Goal: Information Seeking & Learning: Learn about a topic

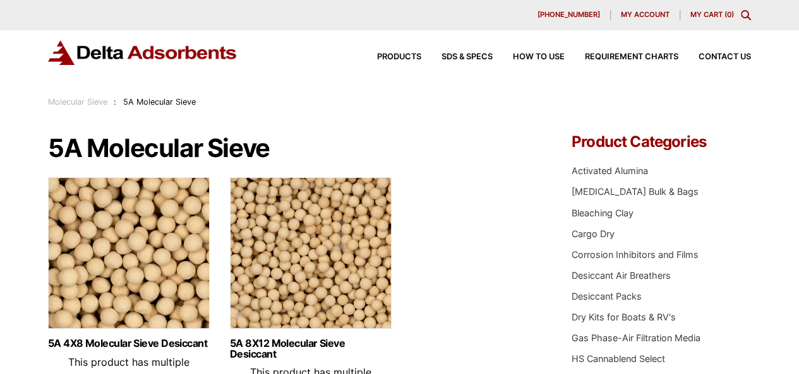
click at [81, 102] on link "Molecular Sieve" at bounding box center [77, 101] width 59 height 9
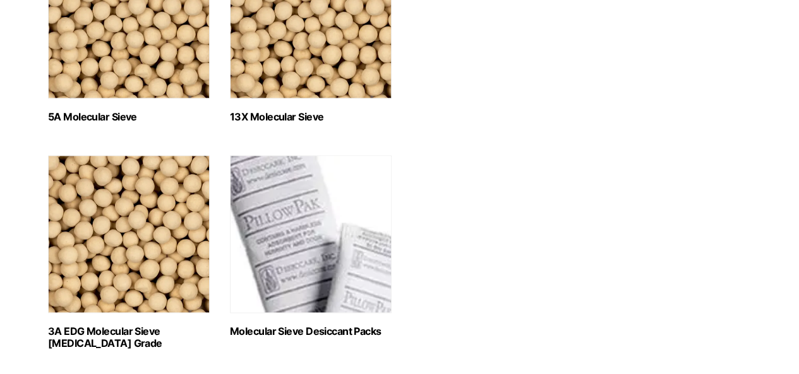
scroll to position [631, 0]
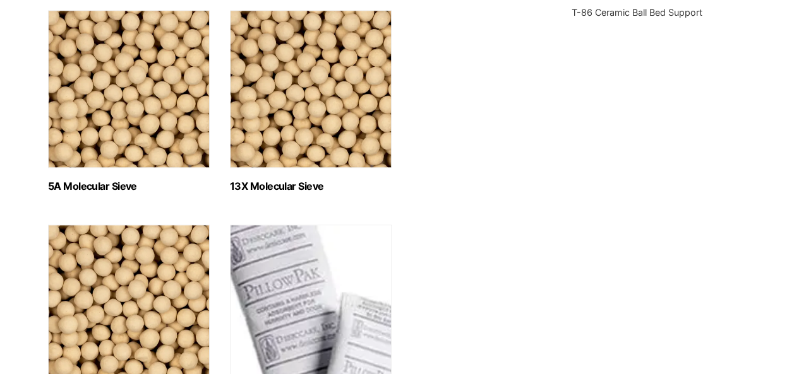
click at [298, 134] on img "Visit product category 13X Molecular Sieve" at bounding box center [311, 89] width 162 height 158
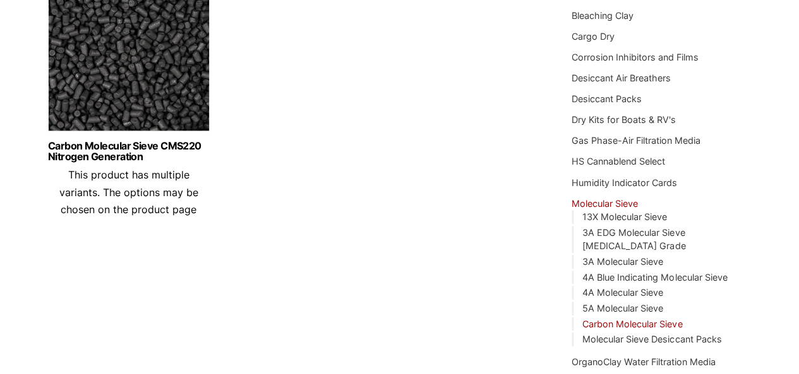
scroll to position [316, 0]
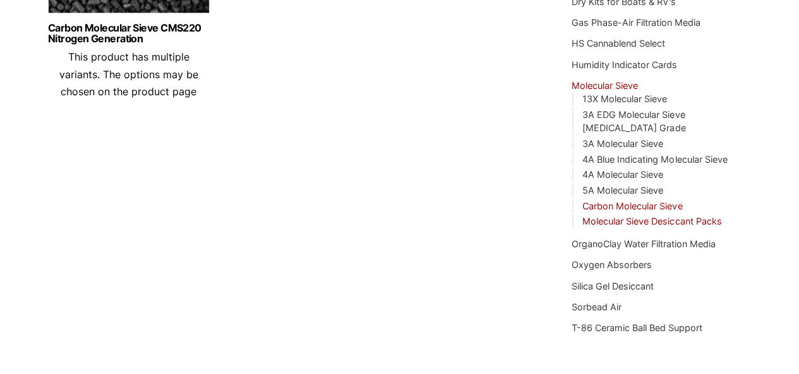
click at [649, 216] on link "Molecular Sieve Desiccant Packs" at bounding box center [651, 221] width 139 height 11
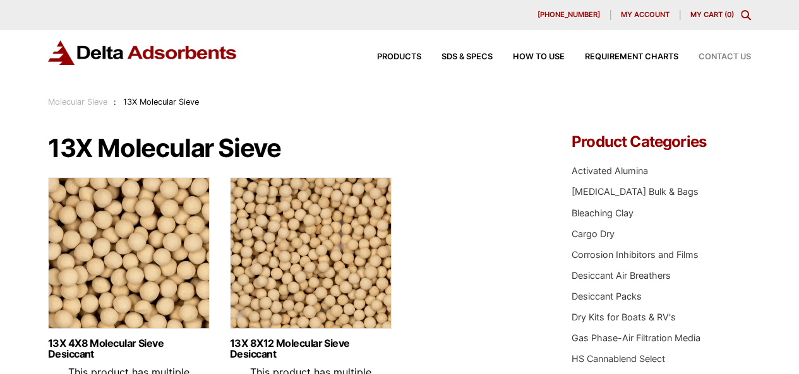
click at [718, 60] on span "Contact Us" at bounding box center [724, 57] width 52 height 8
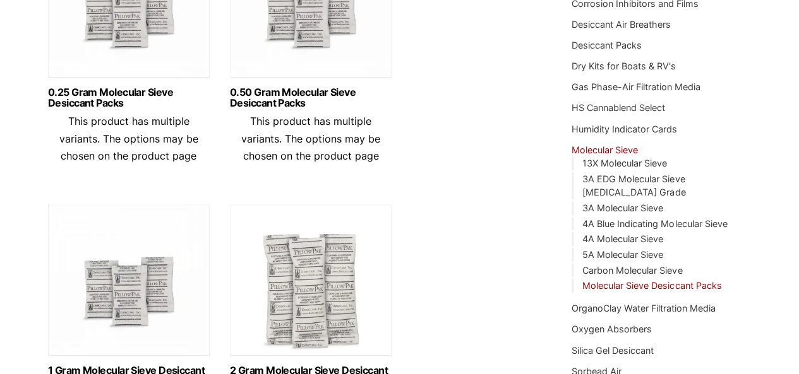
scroll to position [253, 0]
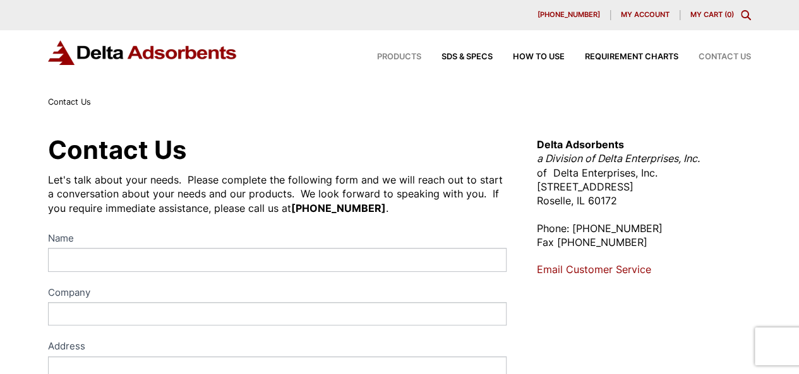
click at [399, 56] on span "Products" at bounding box center [399, 57] width 44 height 8
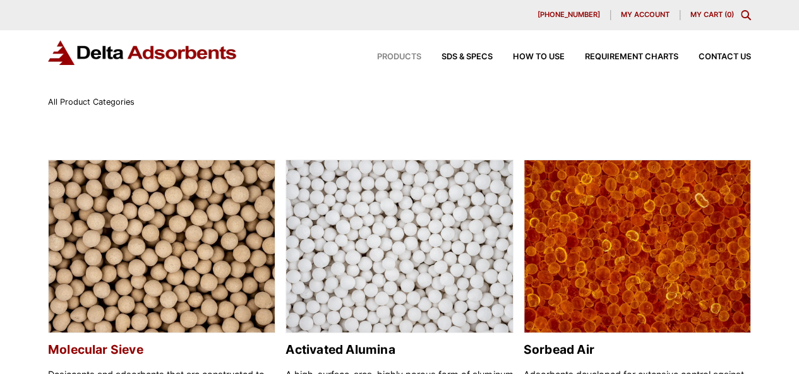
click at [196, 222] on img at bounding box center [162, 247] width 226 height 174
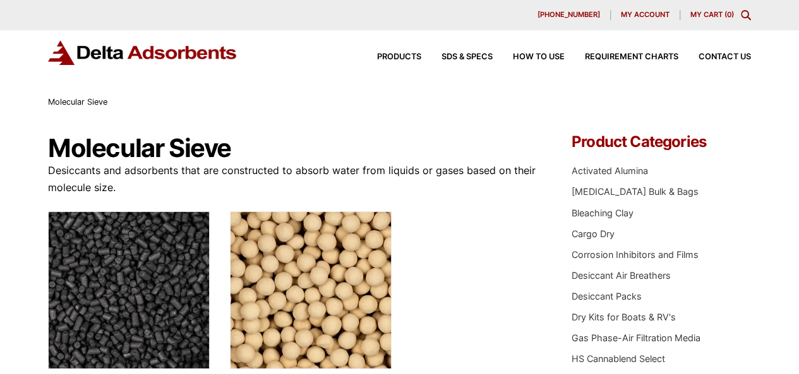
scroll to position [189, 0]
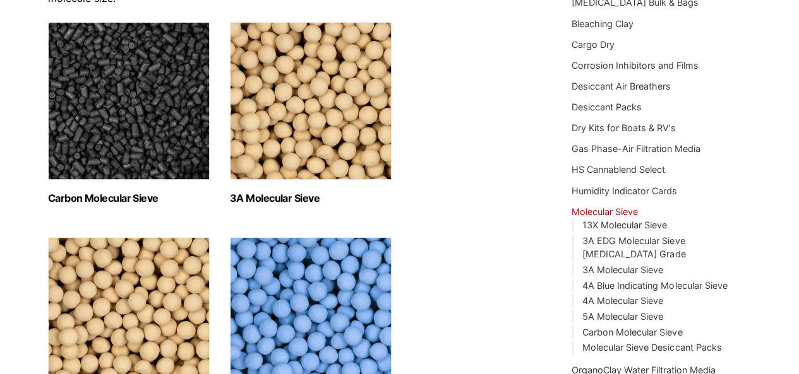
click at [167, 140] on img "Visit product category Carbon Molecular Sieve" at bounding box center [129, 101] width 162 height 158
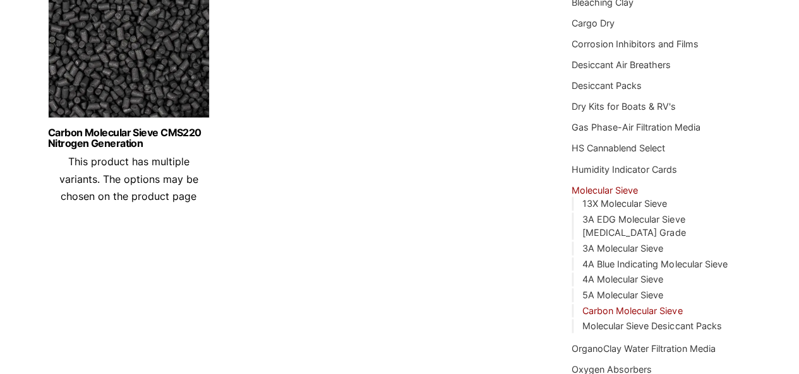
scroll to position [379, 0]
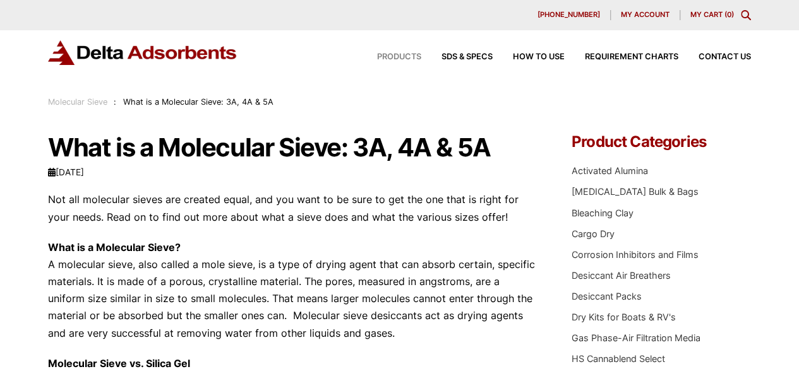
click at [405, 57] on span "Products" at bounding box center [399, 57] width 44 height 8
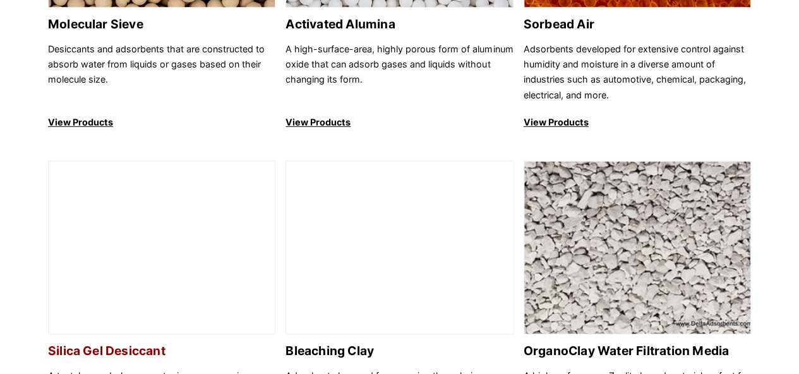
scroll to position [379, 0]
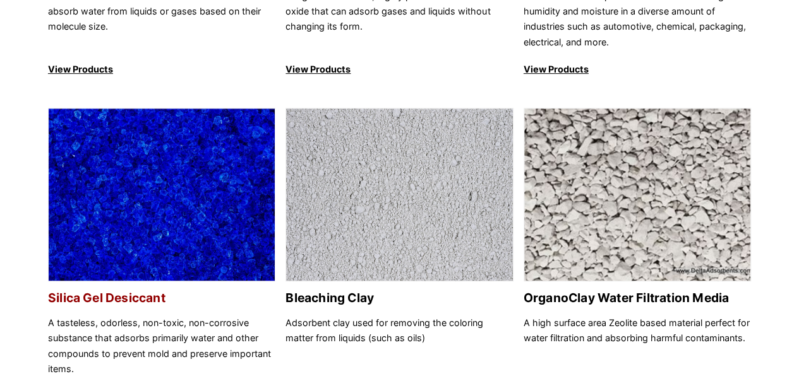
click at [223, 185] on img at bounding box center [162, 196] width 226 height 174
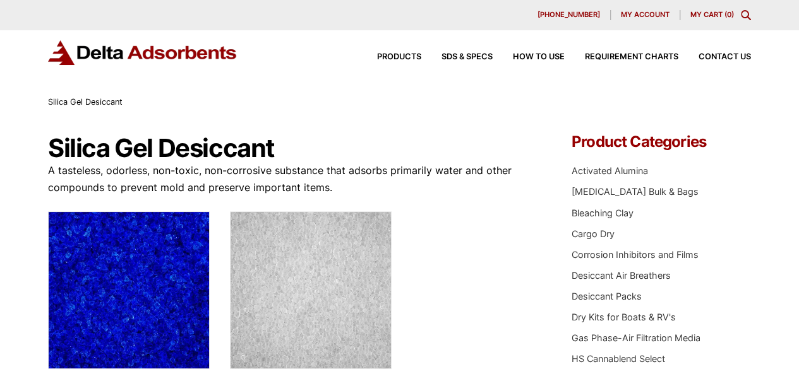
click at [157, 265] on img "Visit product category Blue Indicating Silica Gel Desiccant Bulk" at bounding box center [129, 290] width 162 height 158
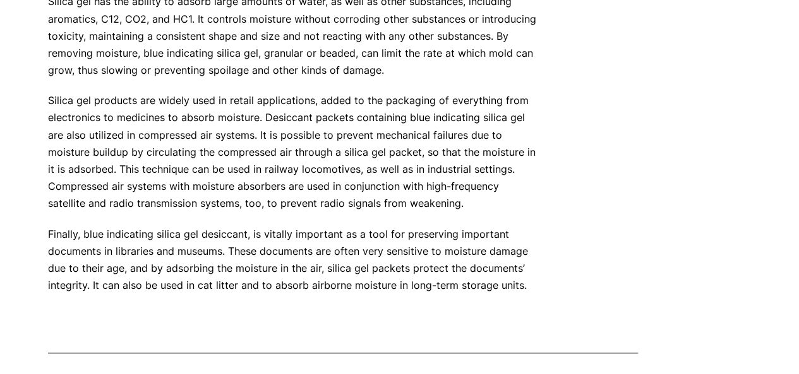
scroll to position [727, 0]
